Goal: Information Seeking & Learning: Learn about a topic

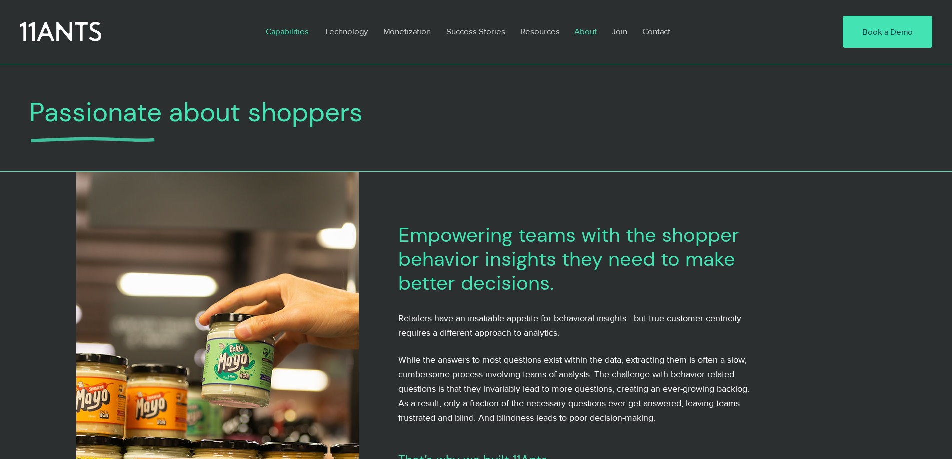
click at [307, 35] on p "Capabilities" at bounding box center [287, 31] width 53 height 23
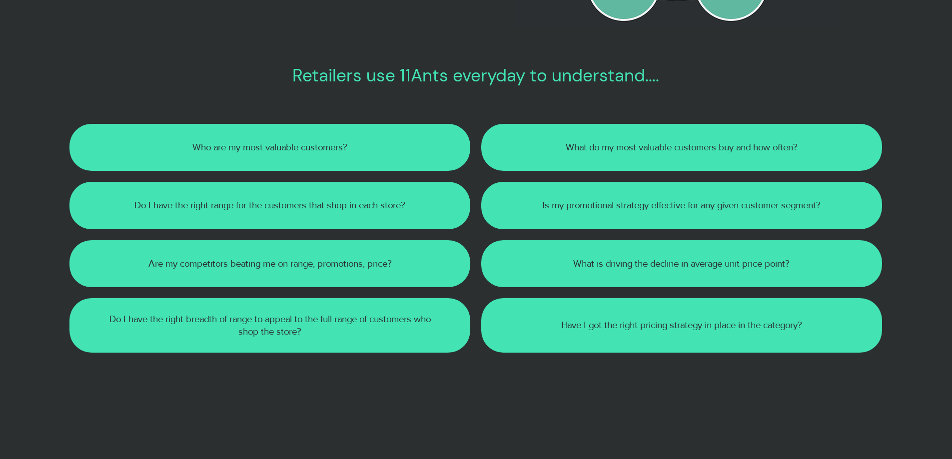
scroll to position [450, 0]
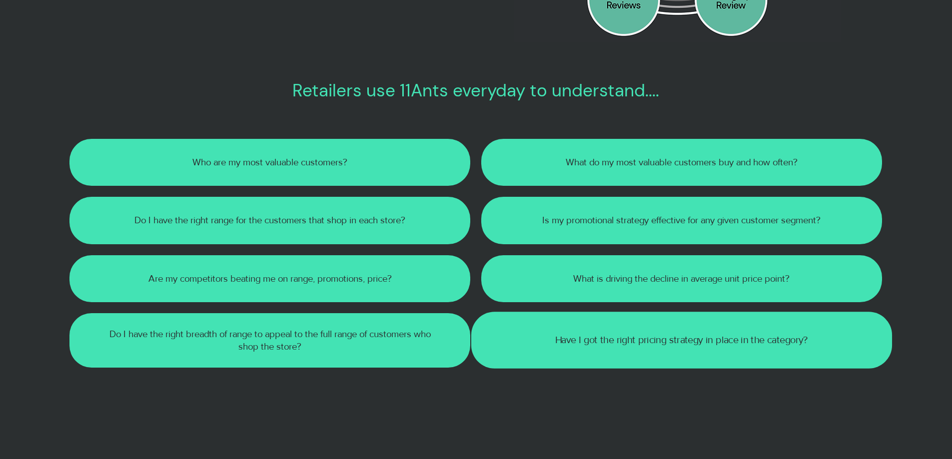
click at [823, 329] on div at bounding box center [681, 340] width 421 height 57
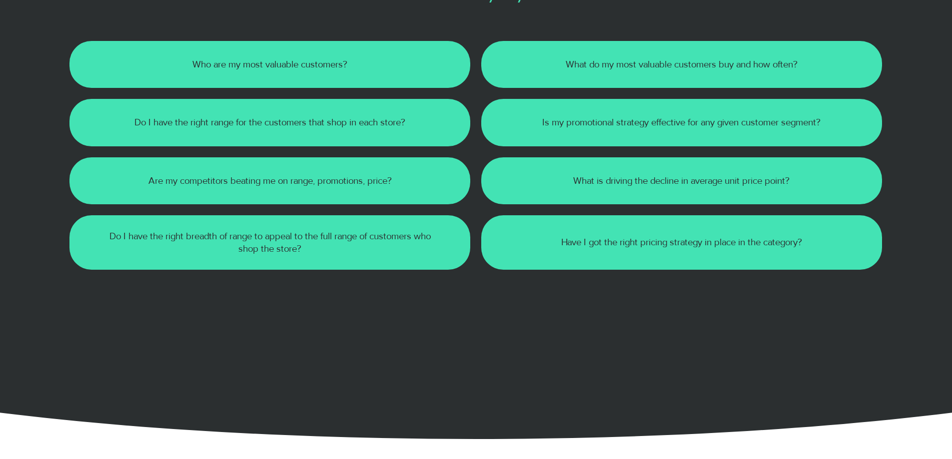
scroll to position [599, 0]
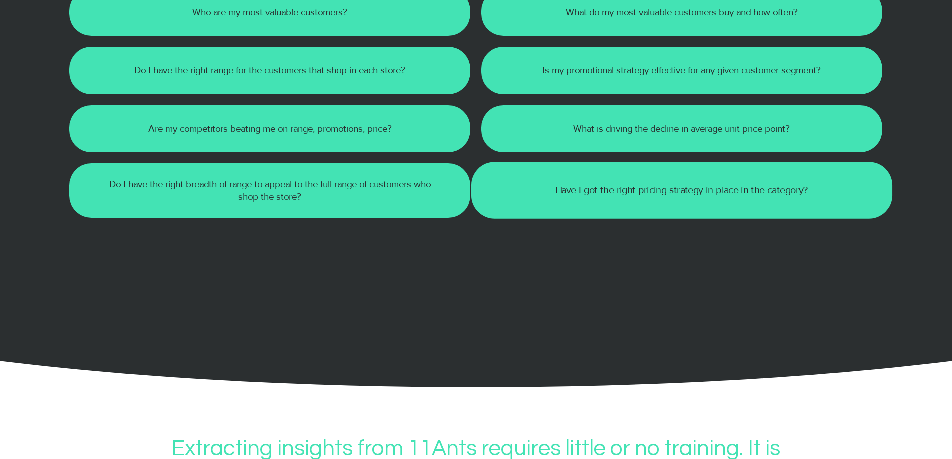
click at [715, 209] on div at bounding box center [681, 190] width 421 height 57
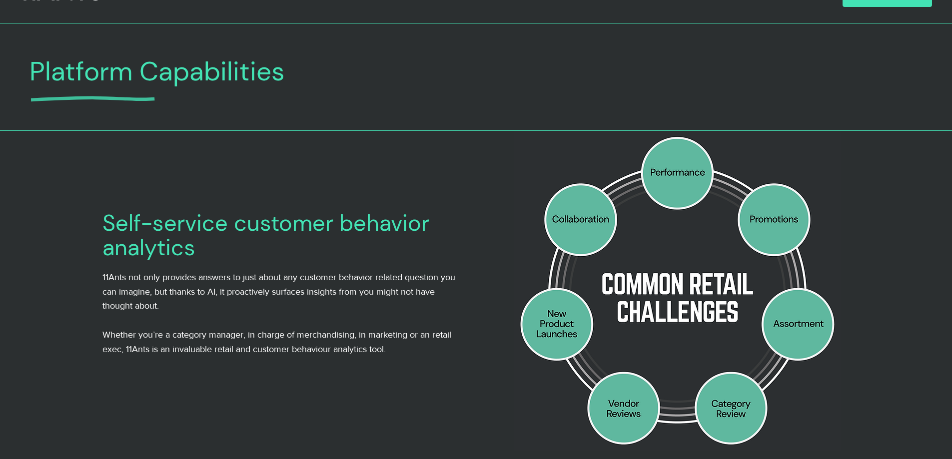
scroll to position [0, 0]
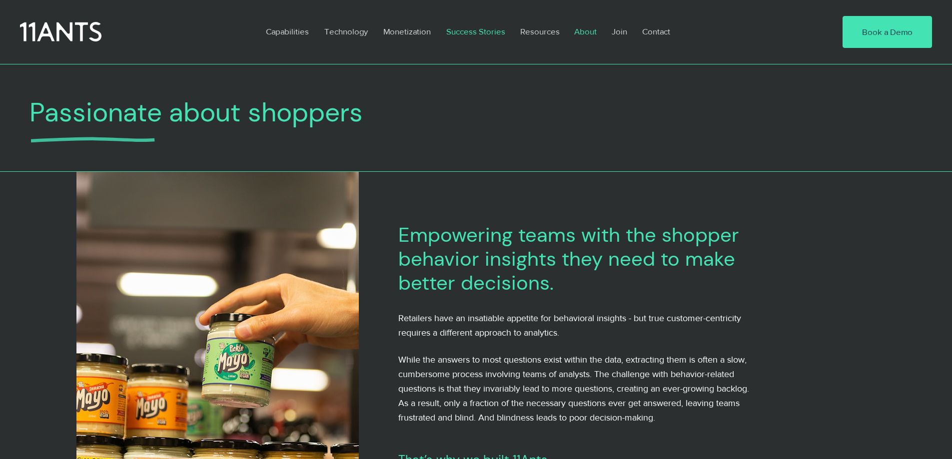
click at [472, 32] on p "Success Stories" at bounding box center [475, 31] width 69 height 23
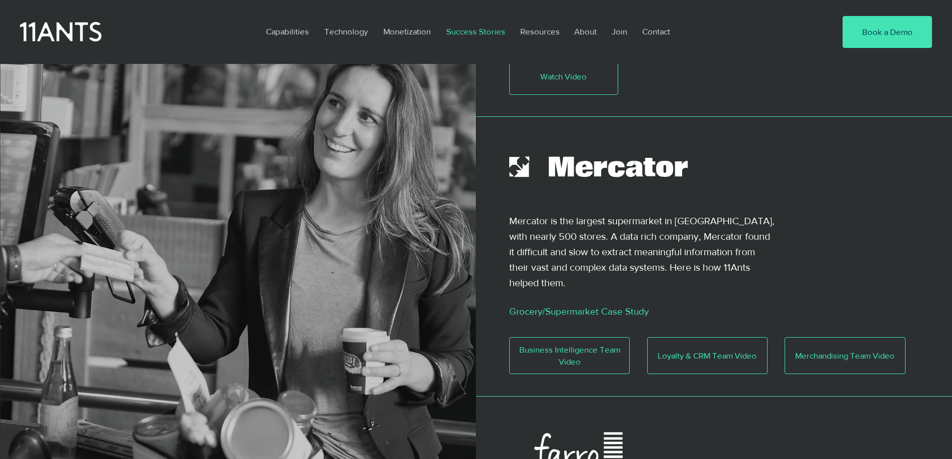
scroll to position [350, 0]
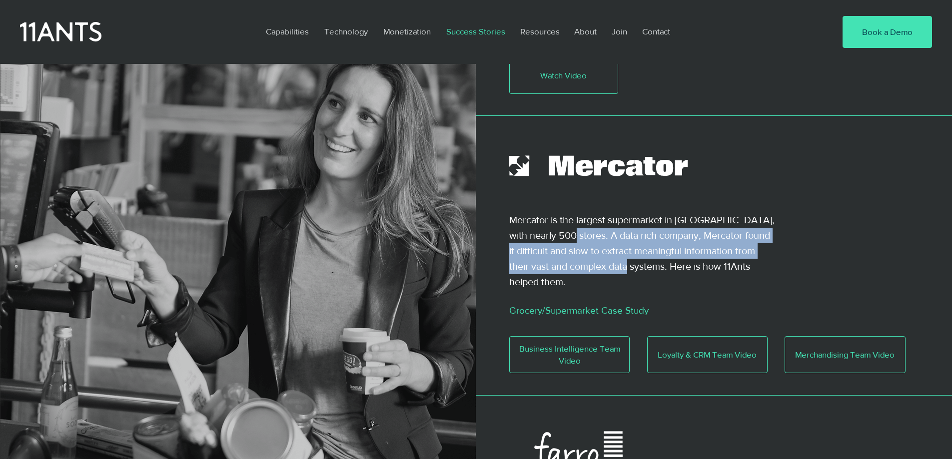
drag, startPoint x: 562, startPoint y: 224, endPoint x: 628, endPoint y: 255, distance: 73.3
click at [628, 255] on p "Mercator is the largest supermarket in Slovenia, with nearly 500 stores. A data…" at bounding box center [642, 250] width 267 height 77
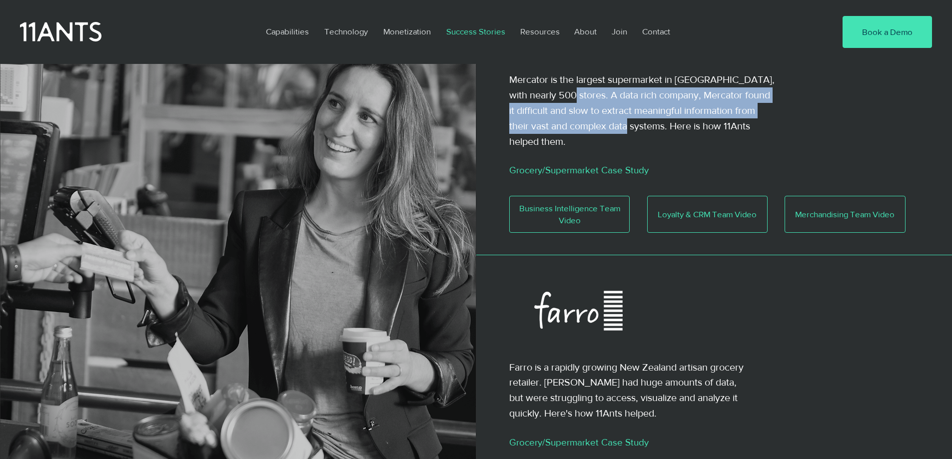
scroll to position [649, 0]
